Goal: Task Accomplishment & Management: Manage account settings

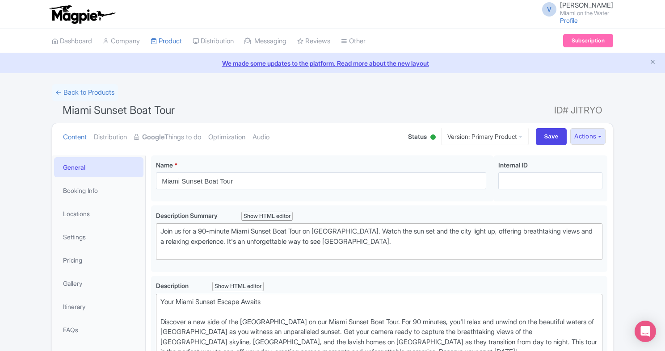
click at [67, 17] on img at bounding box center [81, 14] width 69 height 20
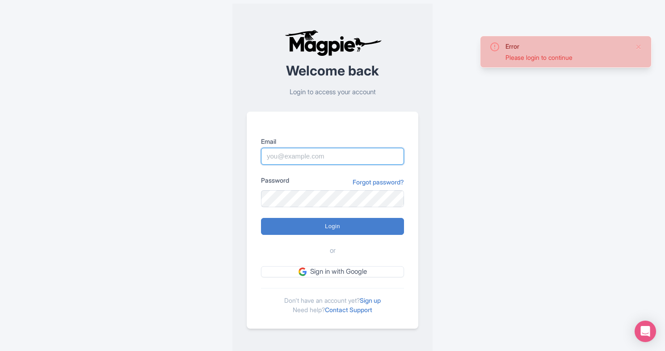
type input "[EMAIL_ADDRESS][DOMAIN_NAME]"
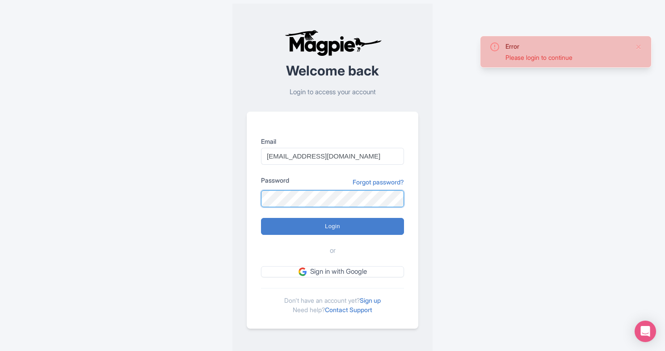
click at [332, 226] on input "Login" at bounding box center [332, 226] width 143 height 17
type input "Logging in..."
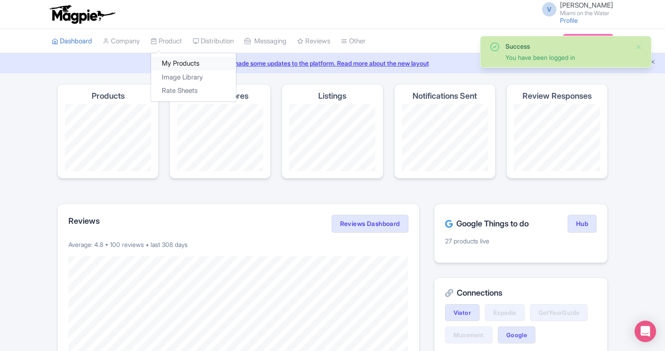
click at [173, 60] on link "My Products" at bounding box center [193, 64] width 85 height 14
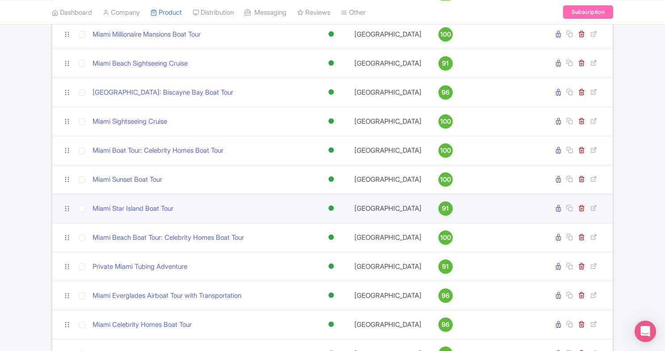
scroll to position [292, 0]
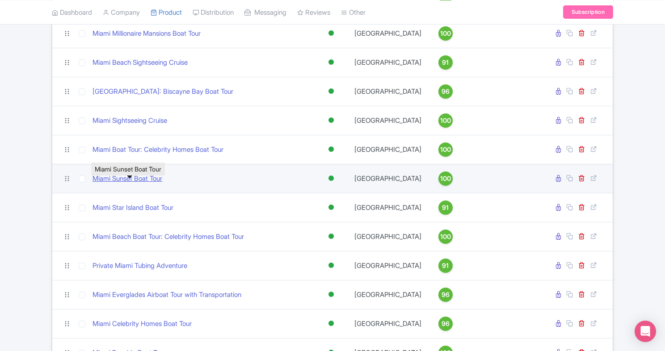
click at [143, 183] on link "Miami Sunset Boat Tour" at bounding box center [127, 179] width 70 height 10
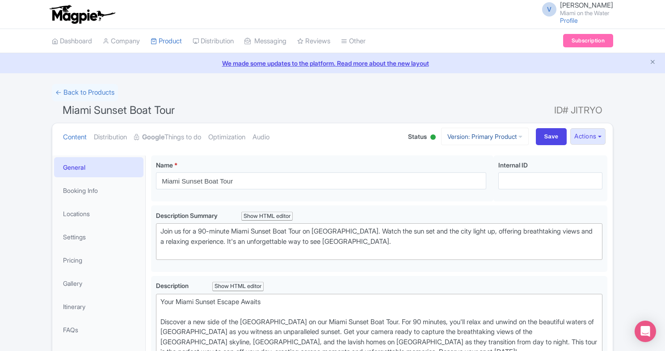
click at [468, 137] on link "Version: Primary Product" at bounding box center [485, 136] width 88 height 17
click at [360, 142] on ul "Content Distribution Google Things to do Optimization Audio" at bounding box center [226, 136] width 334 height 27
click at [198, 137] on link "Google Things to do" at bounding box center [167, 137] width 67 height 28
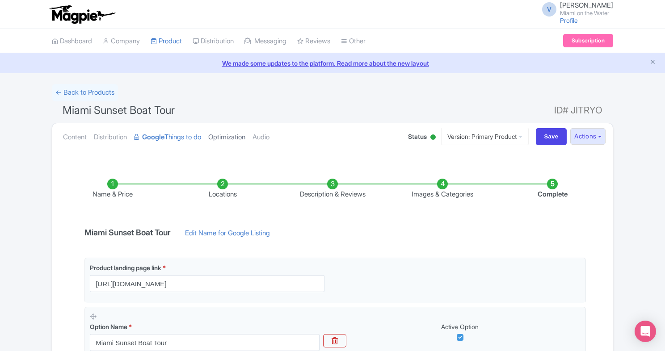
click at [226, 139] on link "Optimization" at bounding box center [226, 137] width 37 height 28
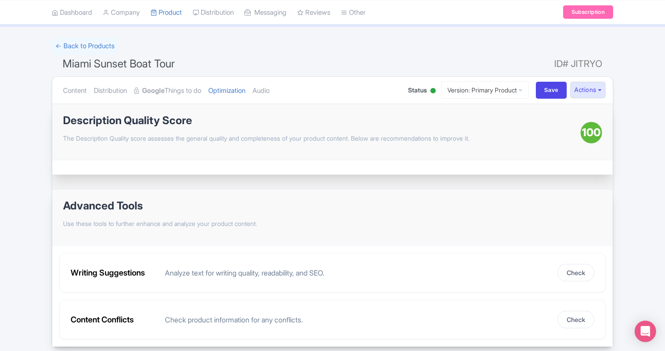
scroll to position [46, 0]
click at [174, 90] on link "Google Things to do" at bounding box center [167, 91] width 67 height 28
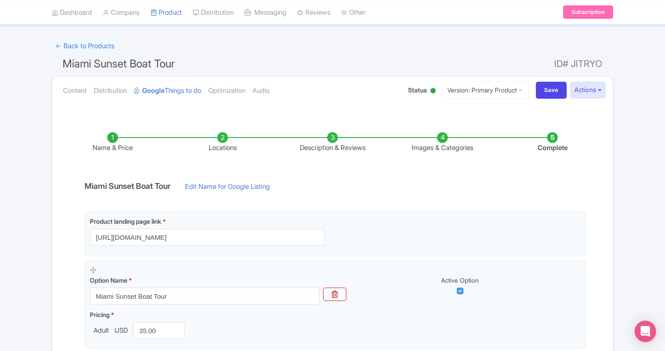
click at [430, 148] on li "Images & Categories" at bounding box center [442, 142] width 110 height 21
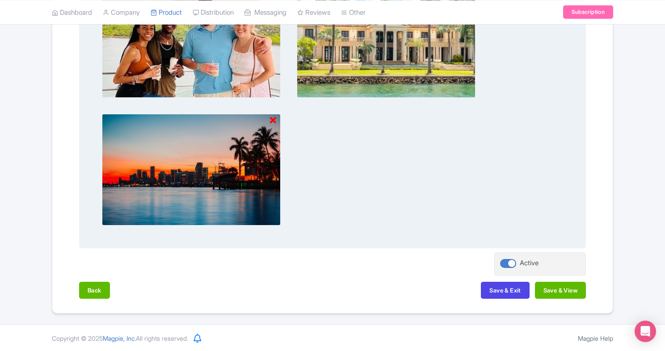
scroll to position [685, 0]
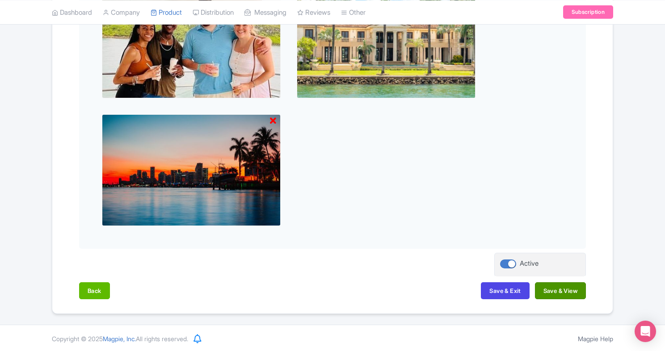
click at [565, 292] on button "Save & View" at bounding box center [560, 290] width 51 height 17
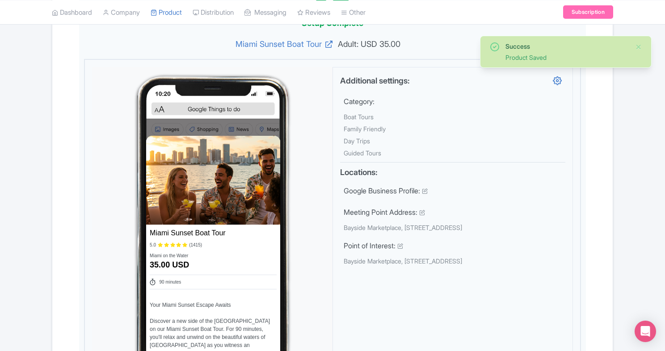
scroll to position [264, 0]
